Goal: Information Seeking & Learning: Learn about a topic

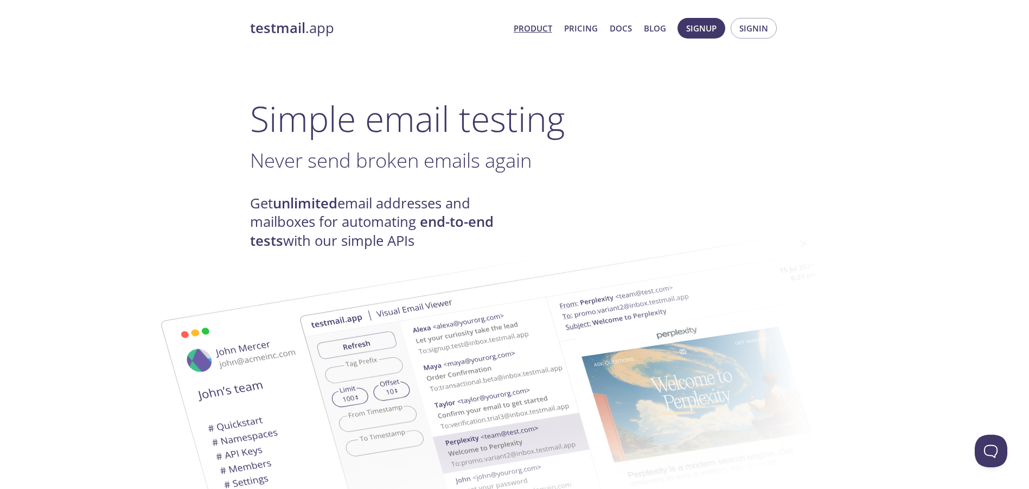
click at [405, 112] on h1 "Simple email testing" at bounding box center [515, 119] width 530 height 42
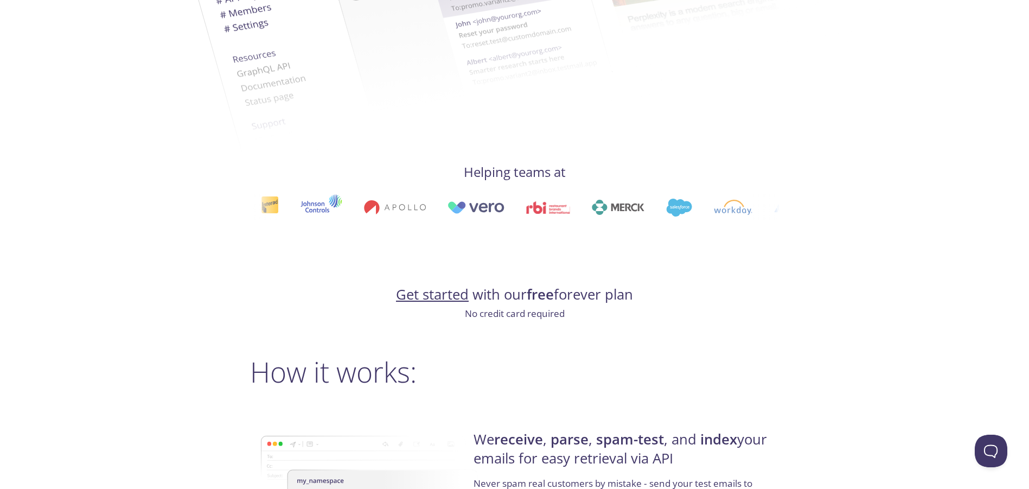
scroll to position [434, 0]
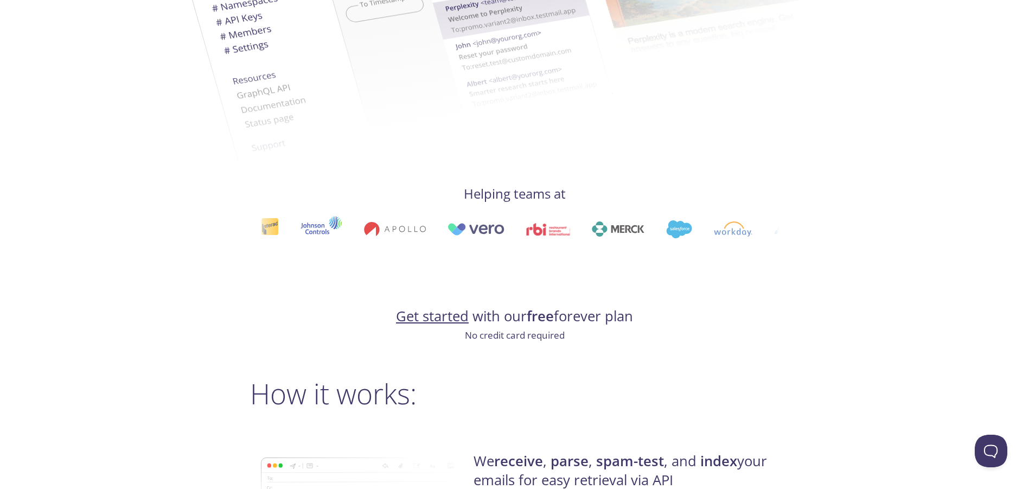
click at [439, 313] on link "Get started" at bounding box center [432, 316] width 73 height 19
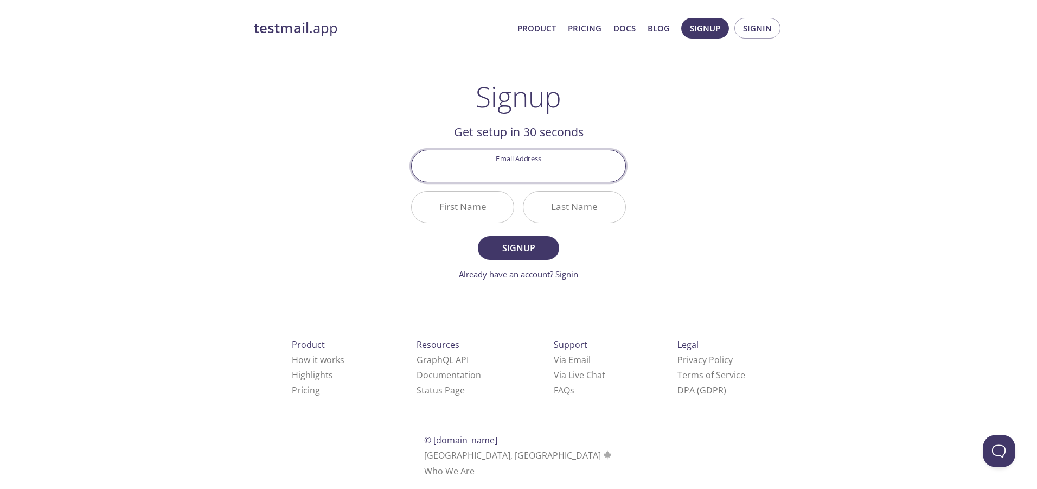
click at [416, 98] on div "Signup Get setup in 30 seconds Email Address First Name Last Name Signup Alread…" at bounding box center [518, 180] width 215 height 200
click at [547, 27] on link "Product" at bounding box center [537, 28] width 39 height 14
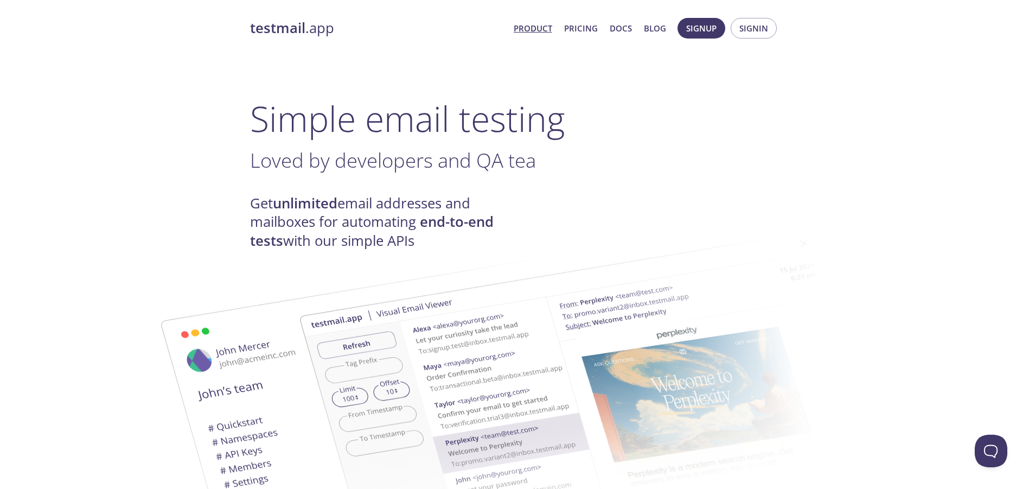
click at [433, 110] on h1 "Simple email testing" at bounding box center [515, 119] width 530 height 42
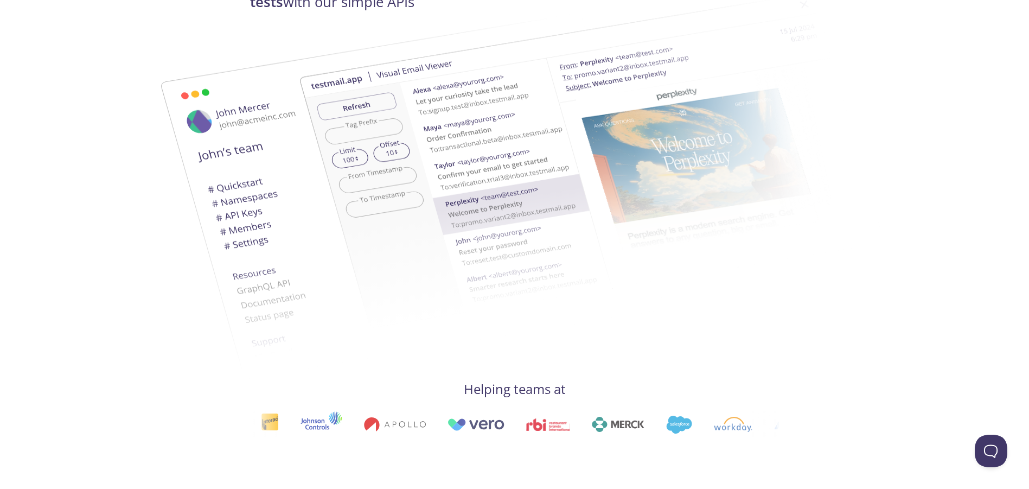
scroll to position [260, 0]
